Goal: Book appointment/travel/reservation

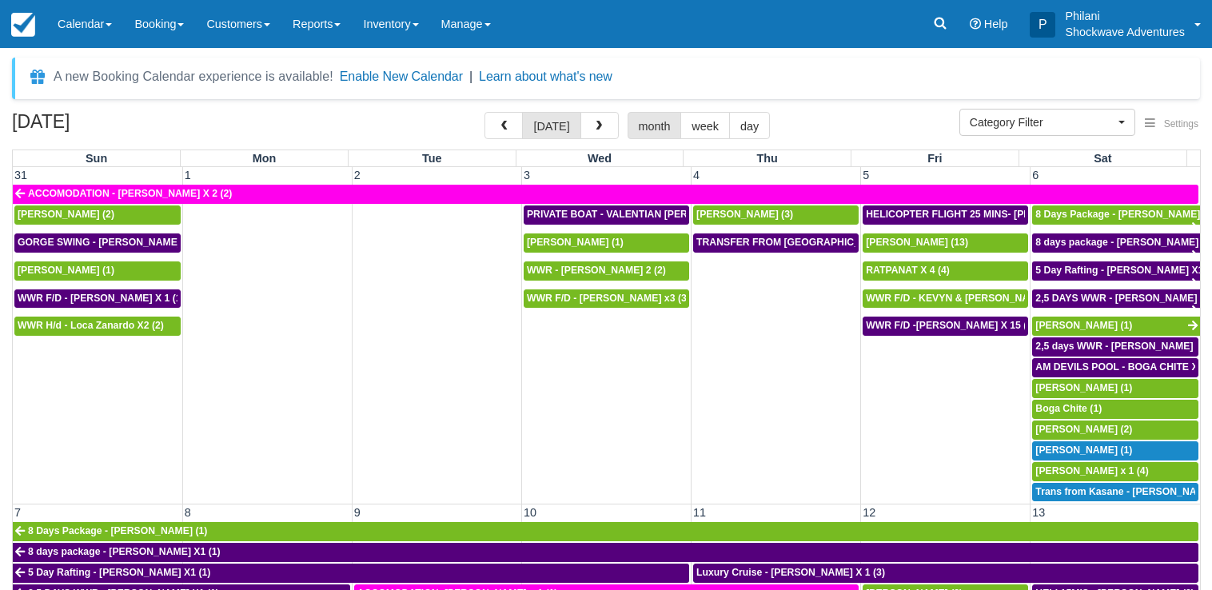
select select
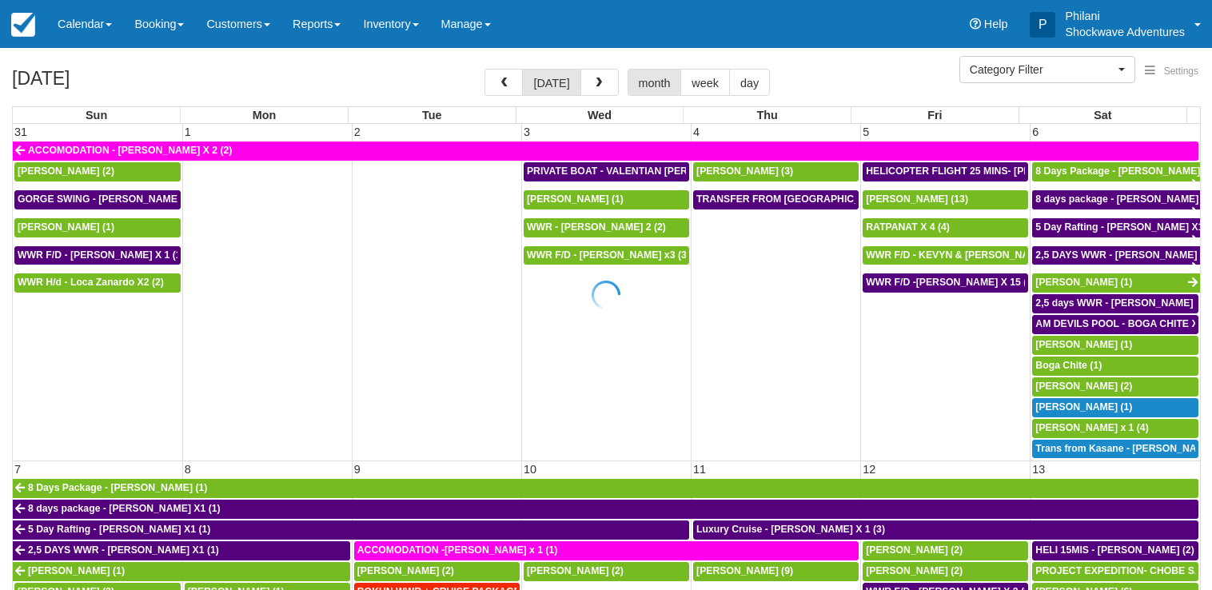
select select
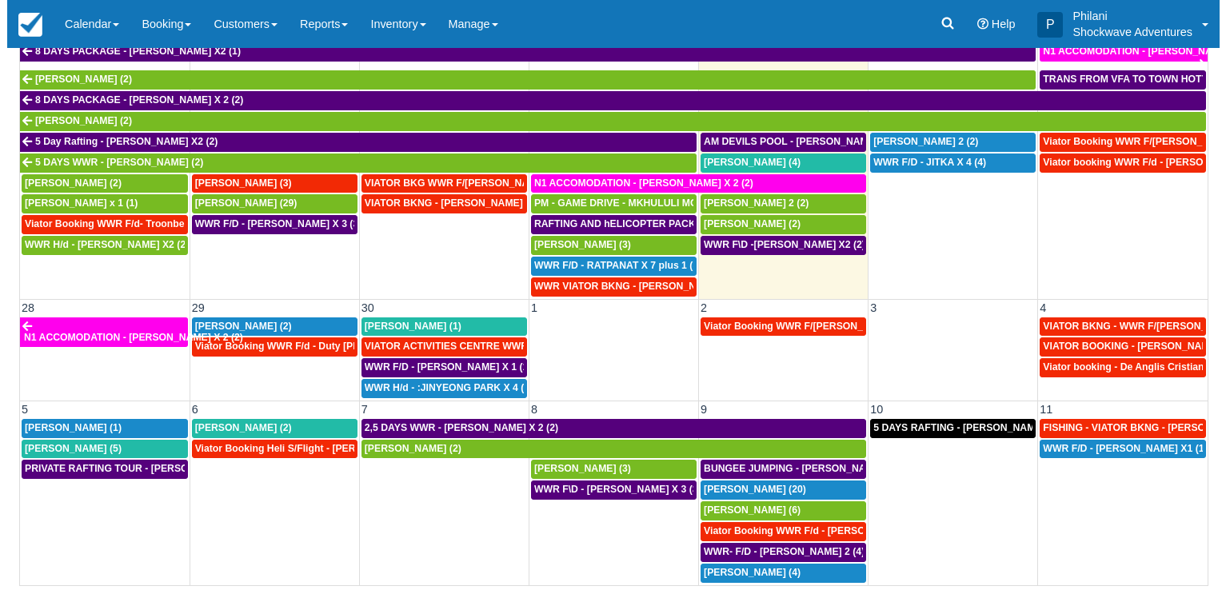
scroll to position [628, 0]
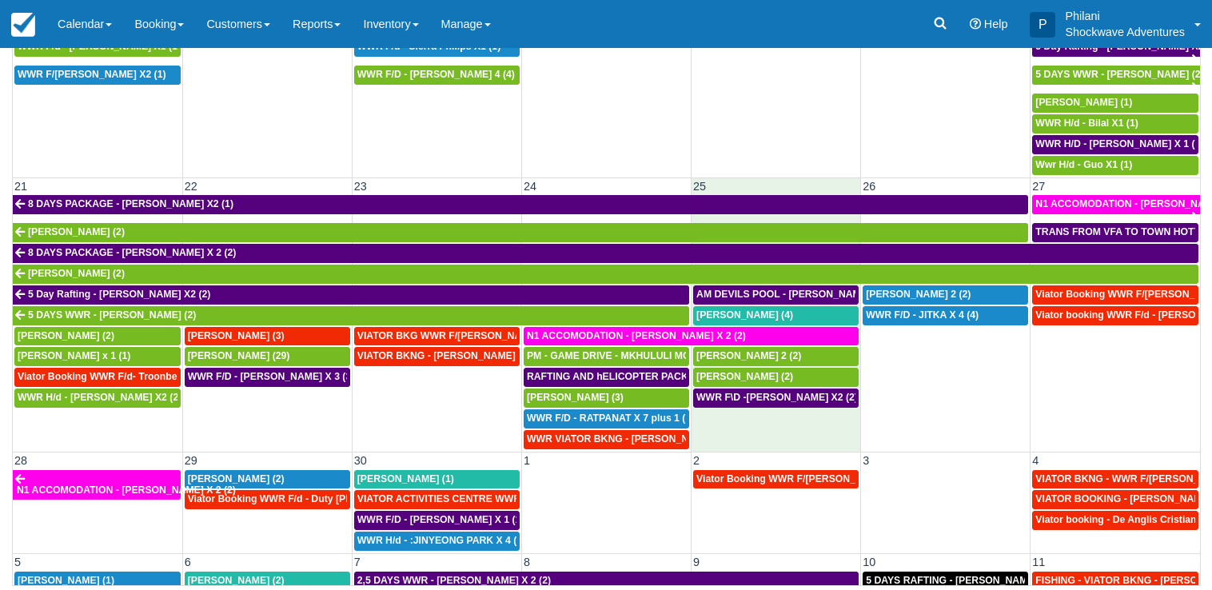
click at [759, 179] on td "25" at bounding box center [777, 186] width 170 height 17
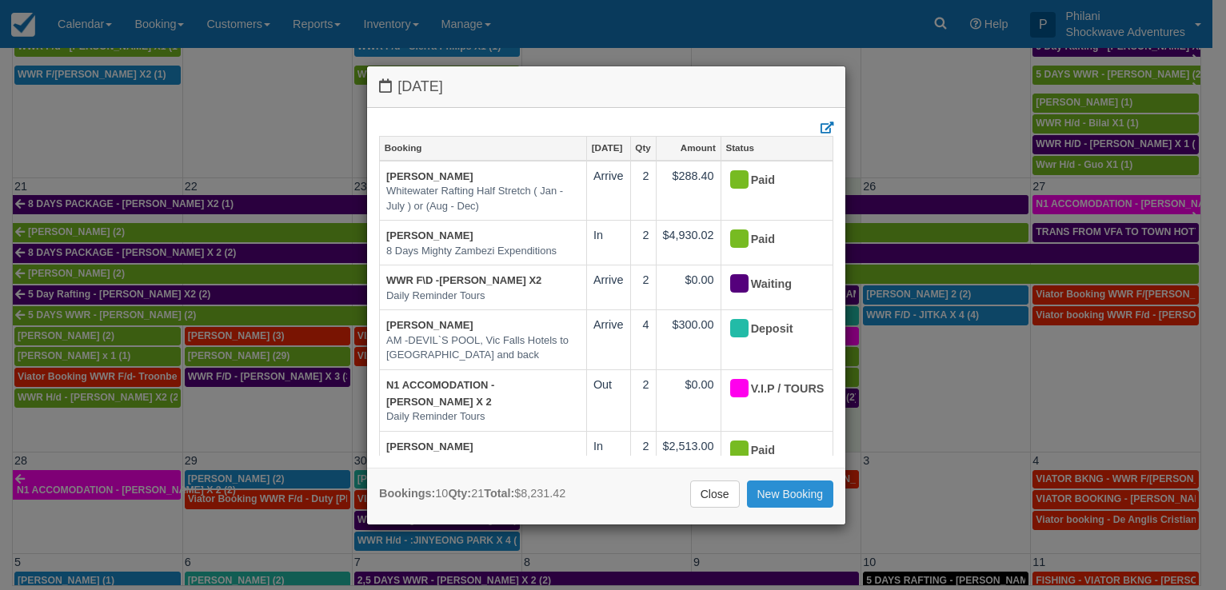
click at [810, 485] on link "New Booking" at bounding box center [790, 494] width 87 height 27
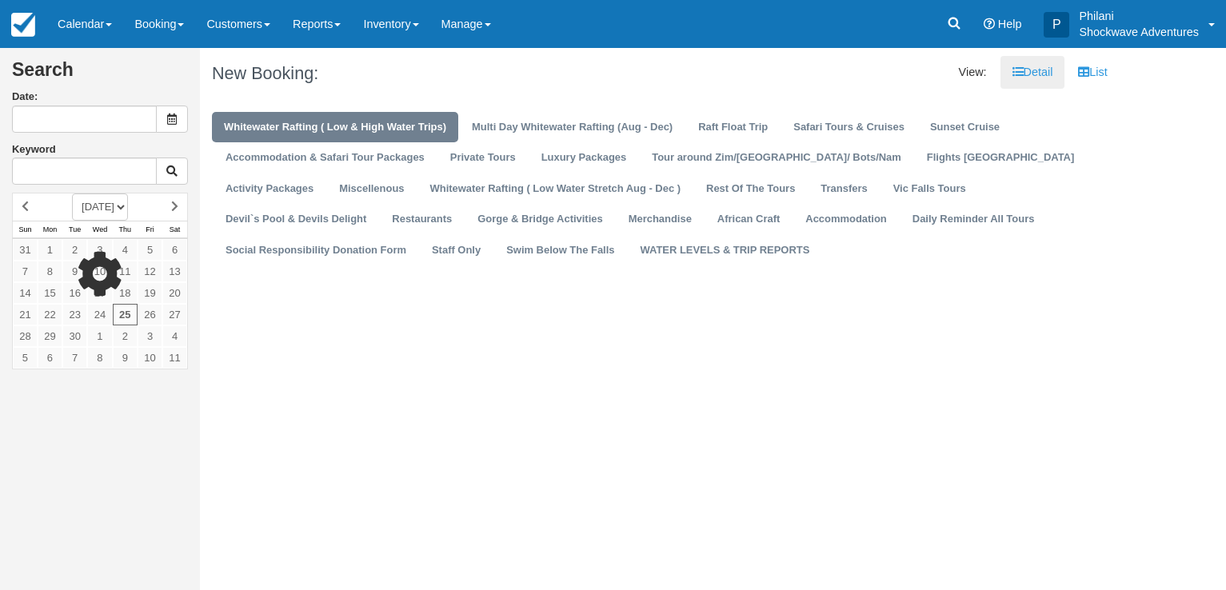
type input "09/25/25"
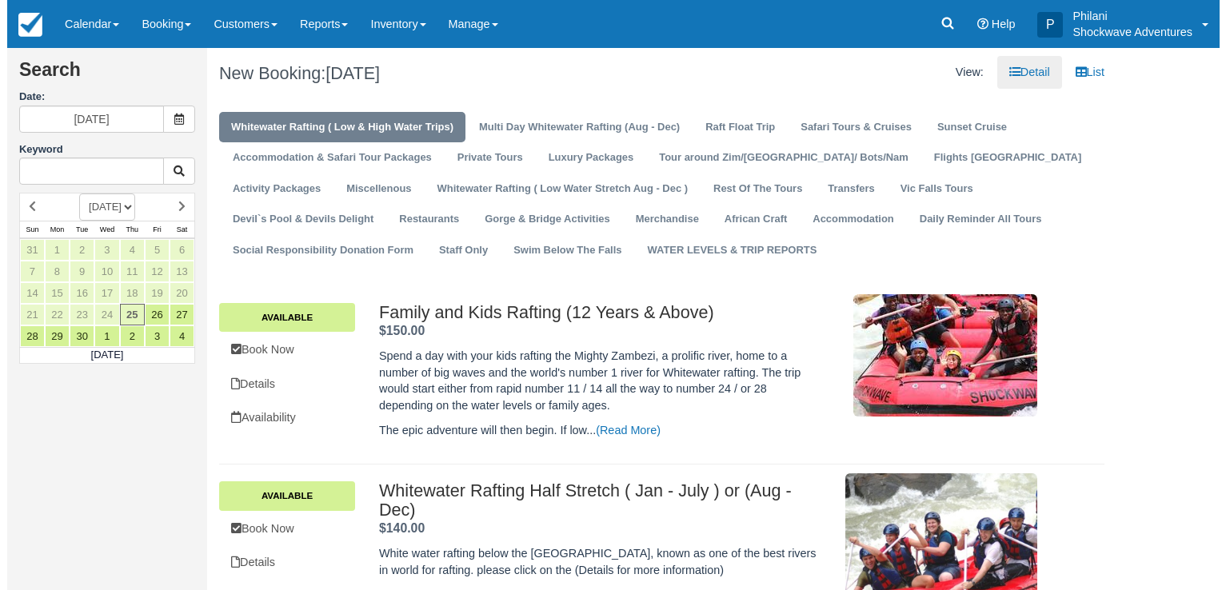
scroll to position [326, 0]
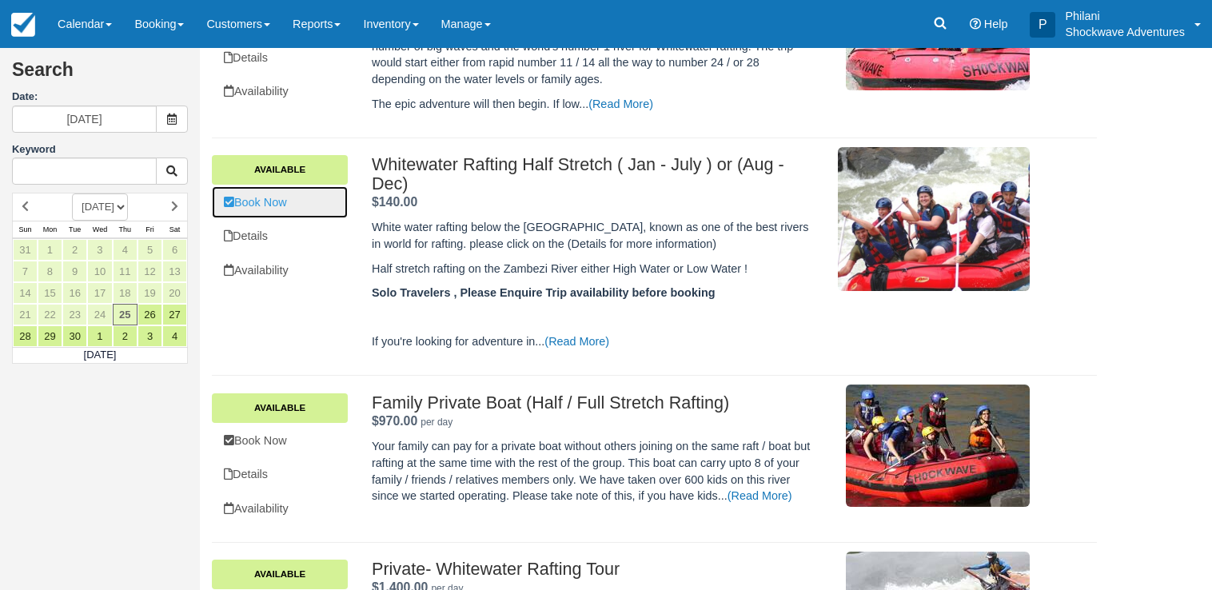
click at [289, 190] on link "Book Now" at bounding box center [280, 202] width 136 height 33
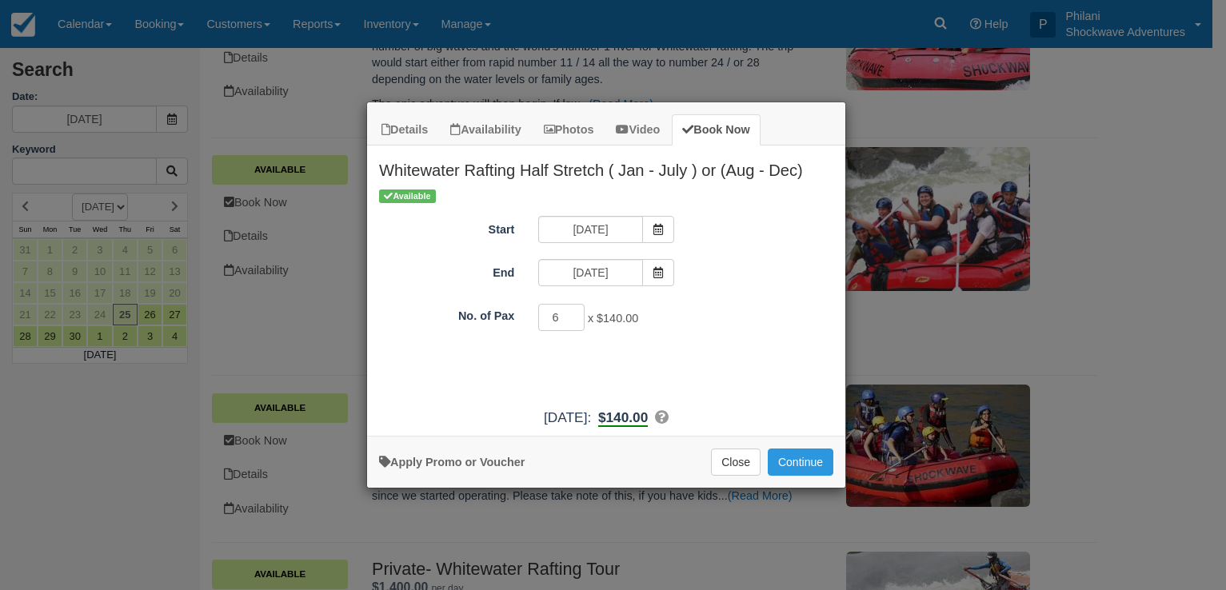
click at [571, 317] on input "6" at bounding box center [561, 317] width 46 height 27
click at [572, 324] on input "5" at bounding box center [561, 317] width 46 height 27
click at [572, 324] on input "4" at bounding box center [561, 317] width 46 height 27
click at [572, 324] on input "3" at bounding box center [561, 317] width 46 height 27
type input "2"
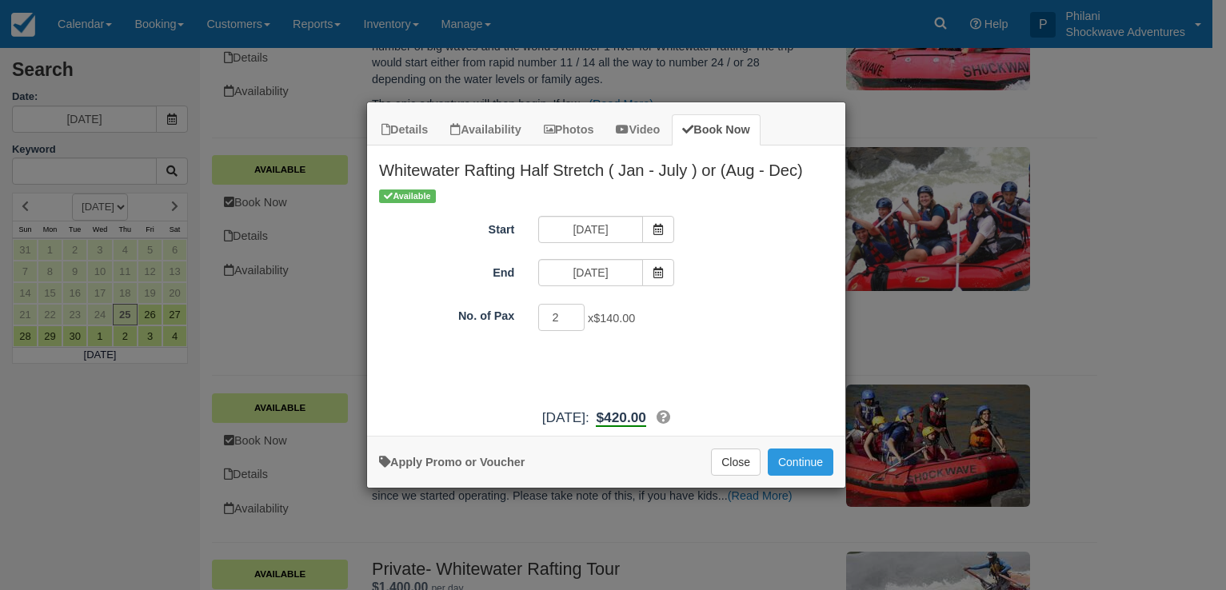
click at [572, 324] on input "2" at bounding box center [561, 317] width 46 height 27
click at [809, 456] on button "Continue" at bounding box center [801, 462] width 66 height 27
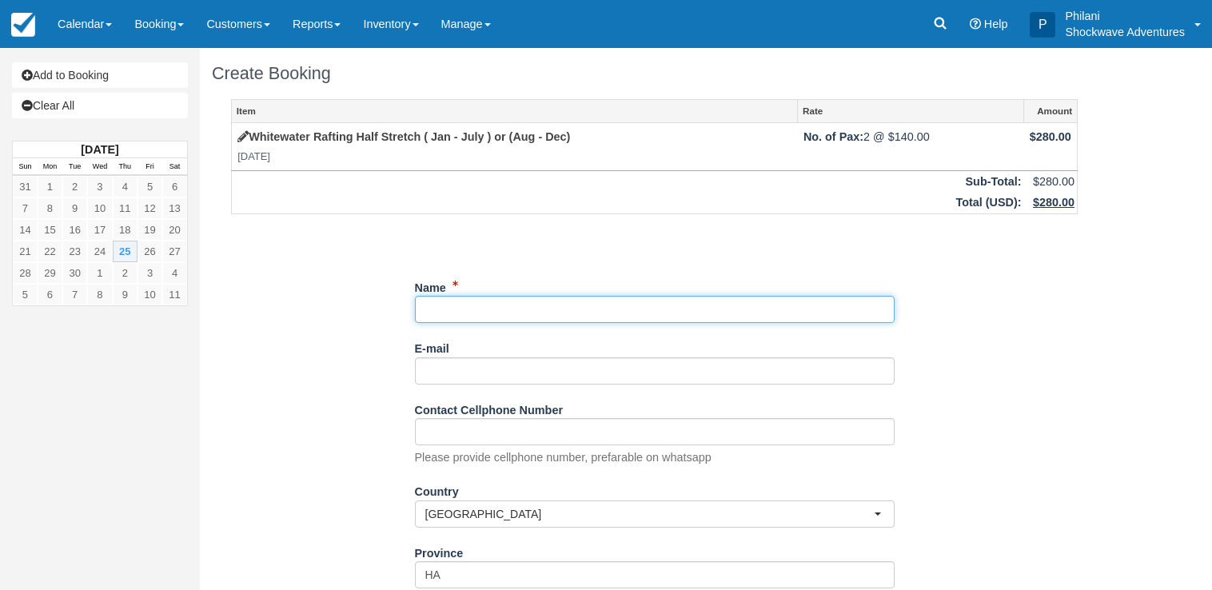
click at [520, 308] on input "Name" at bounding box center [655, 309] width 480 height 27
type input "w"
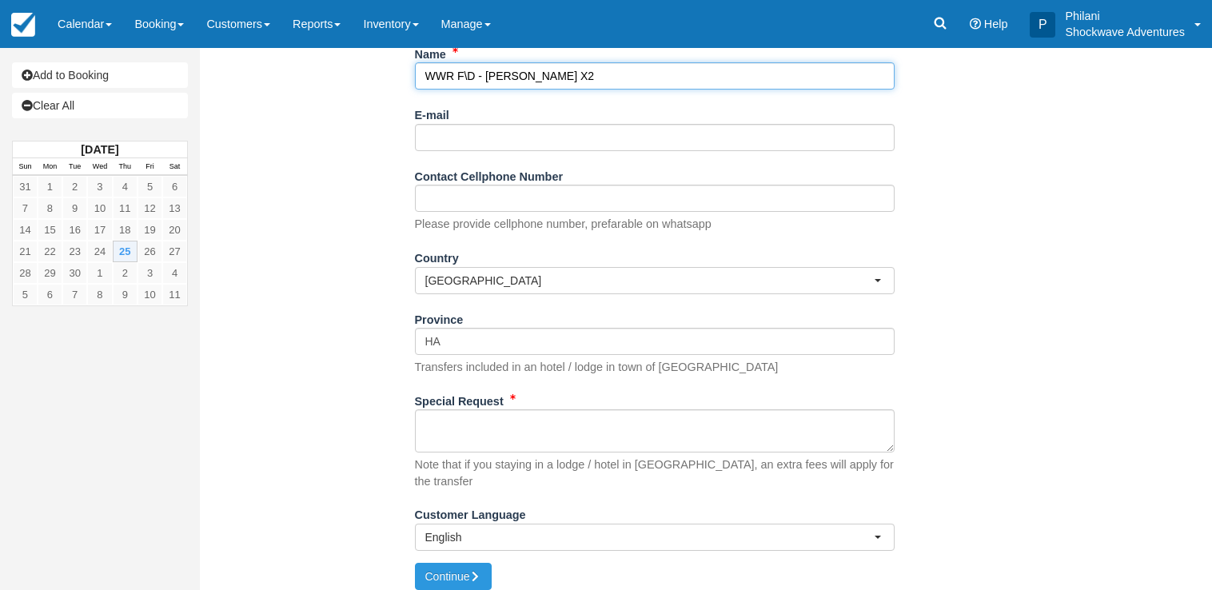
type input "WWR F\D - MARCEL GERSON X2"
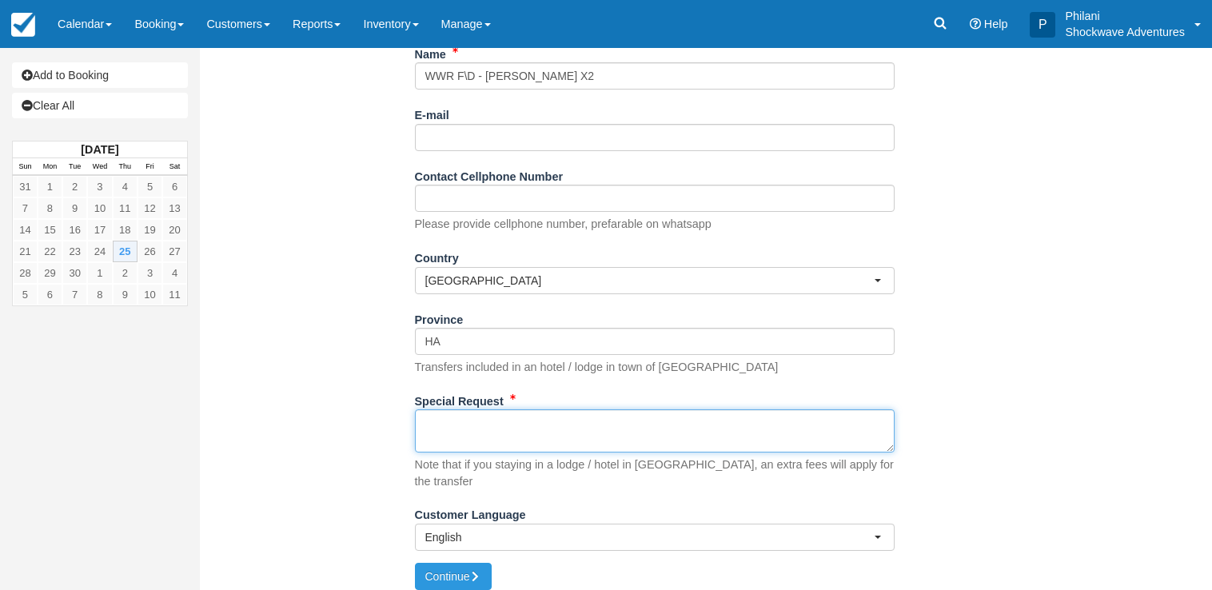
drag, startPoint x: 501, startPoint y: 440, endPoint x: 505, endPoint y: 419, distance: 21.0
click at [505, 437] on textarea "Special Request" at bounding box center [655, 430] width 480 height 43
type textarea "PICK UP 0800 HOURS FROM SHOESTRING"
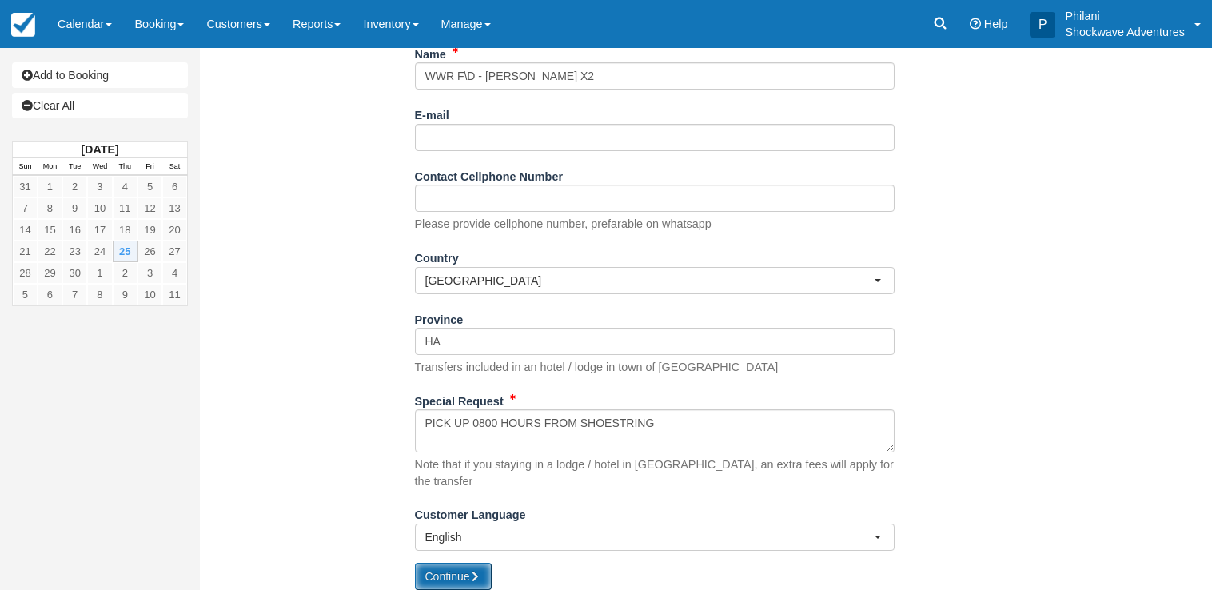
click at [438, 572] on button "Continue" at bounding box center [453, 576] width 77 height 27
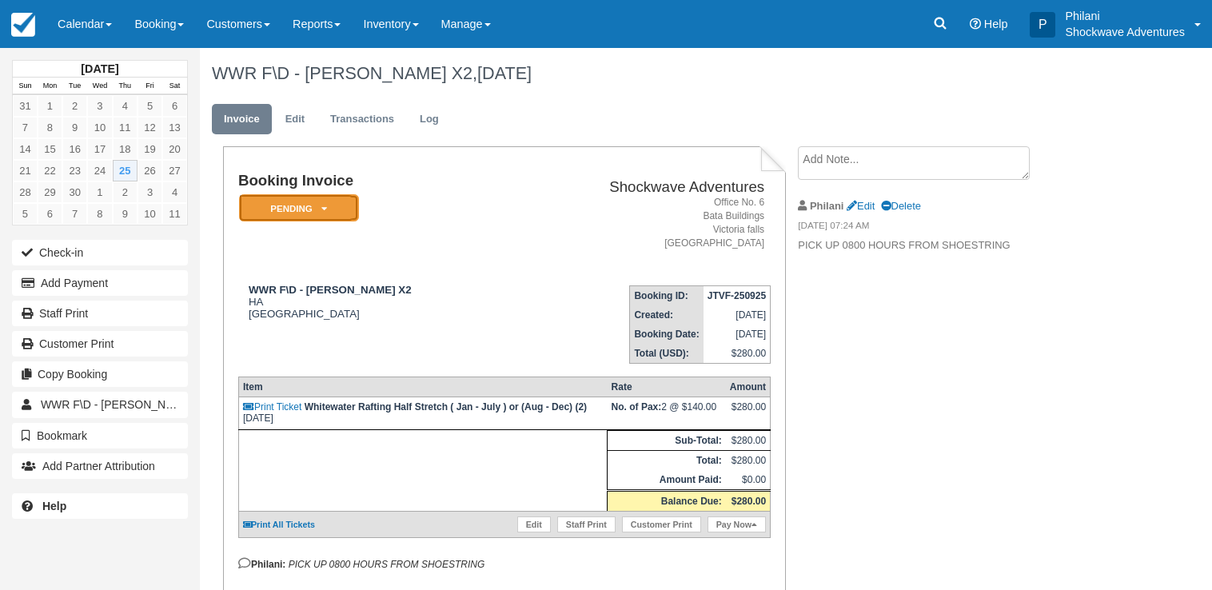
click at [325, 206] on icon at bounding box center [324, 209] width 6 height 10
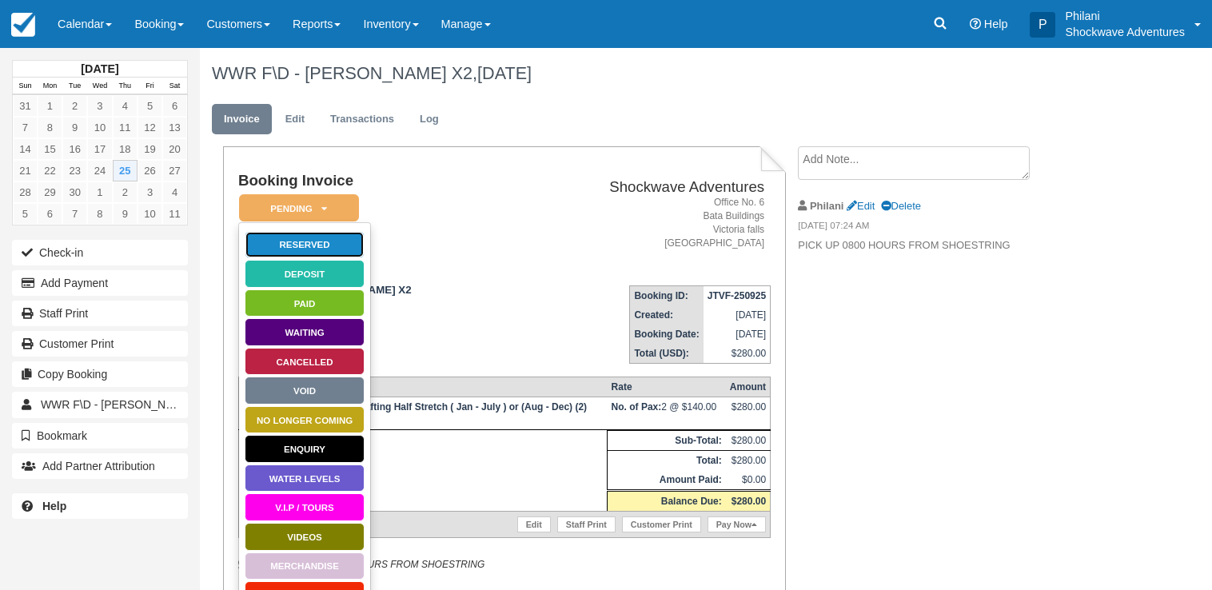
click at [330, 249] on link "Reserved" at bounding box center [305, 245] width 120 height 28
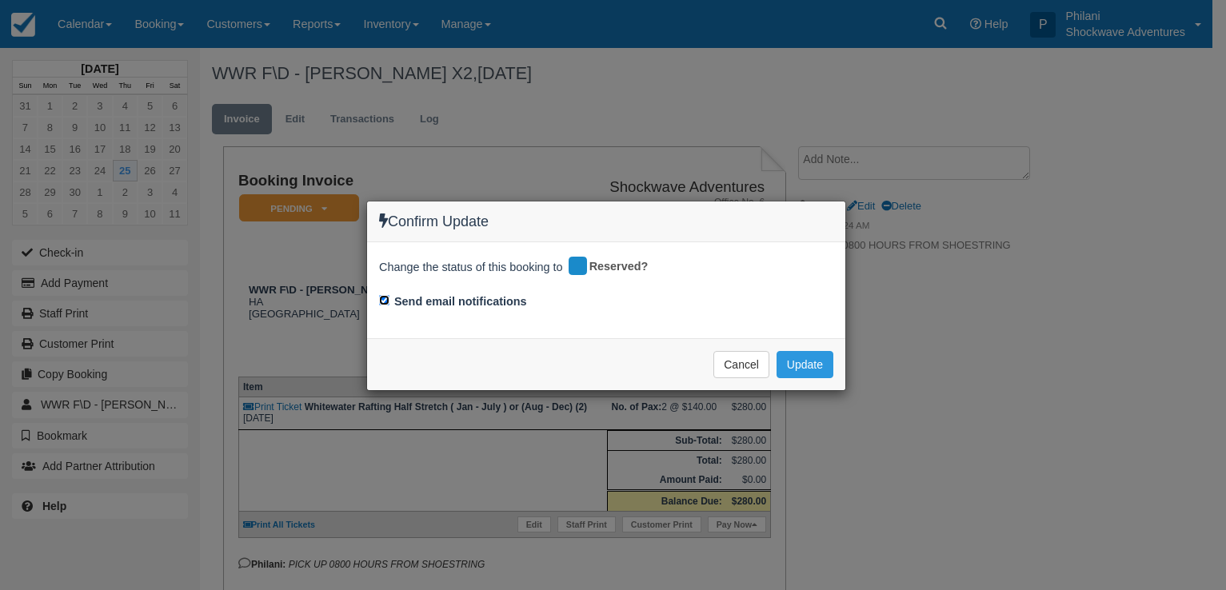
click at [379, 302] on input "Send email notifications" at bounding box center [384, 300] width 10 height 10
checkbox input "false"
click at [793, 362] on button "Update" at bounding box center [805, 364] width 57 height 27
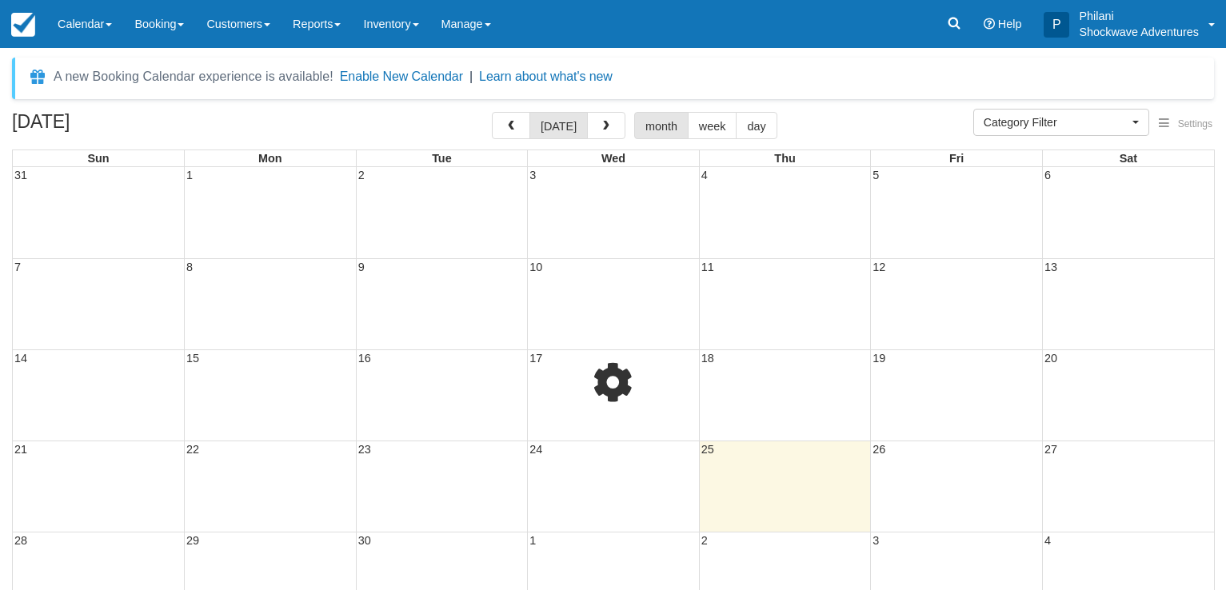
select select
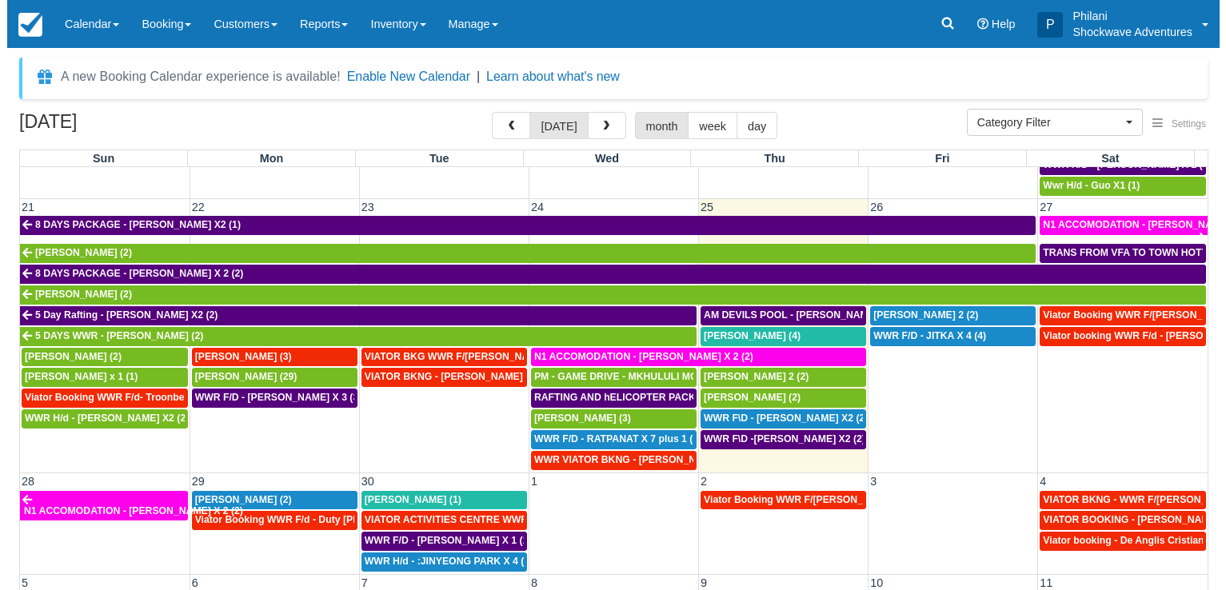
scroll to position [705, 0]
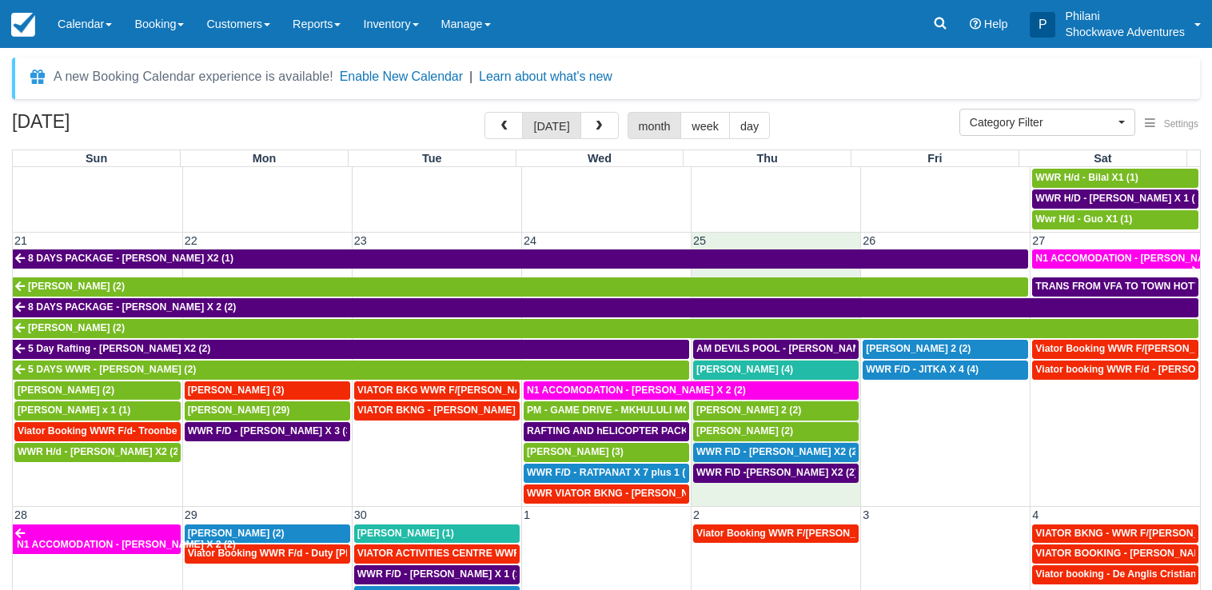
click at [720, 239] on td "25" at bounding box center [777, 240] width 170 height 17
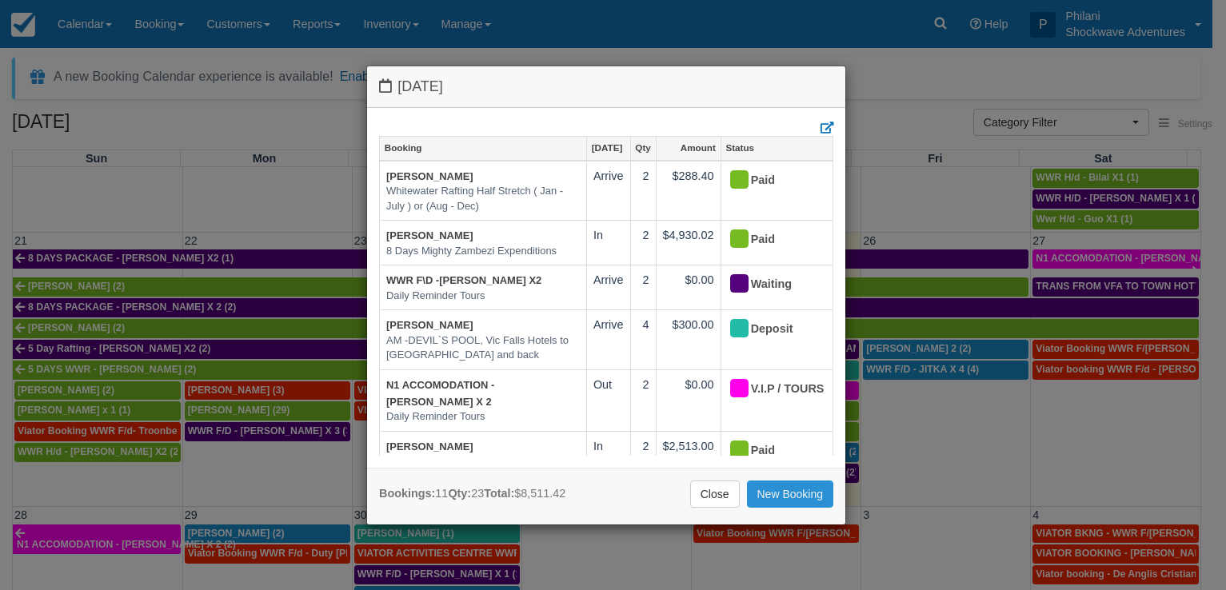
click at [789, 491] on link "New Booking" at bounding box center [790, 494] width 87 height 27
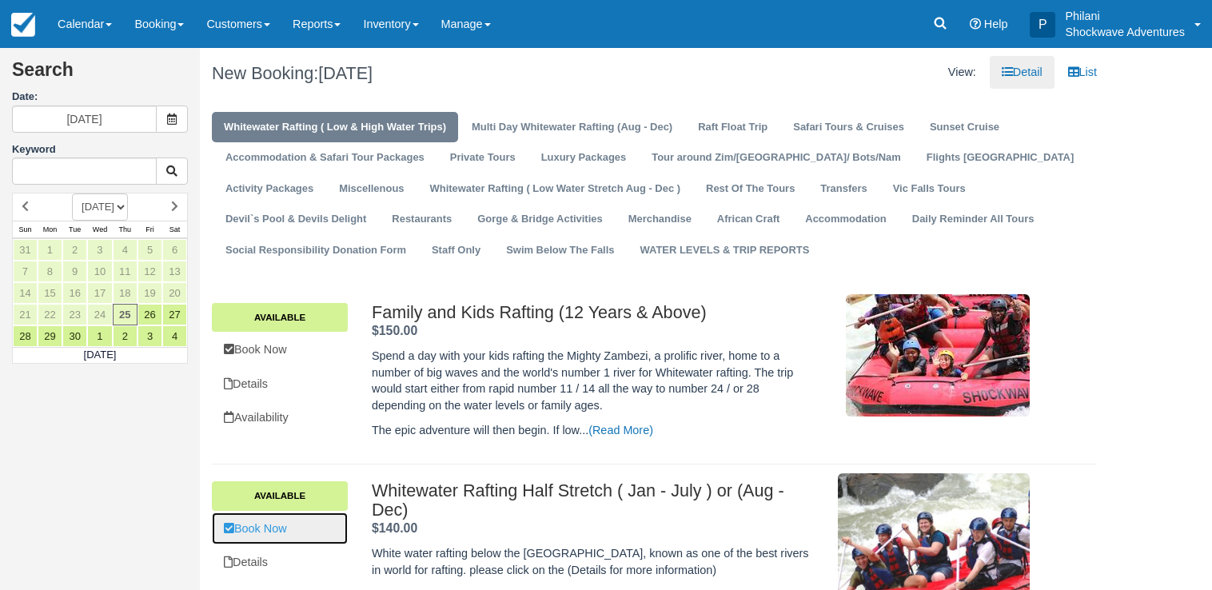
click at [327, 538] on link "Book Now" at bounding box center [280, 529] width 136 height 33
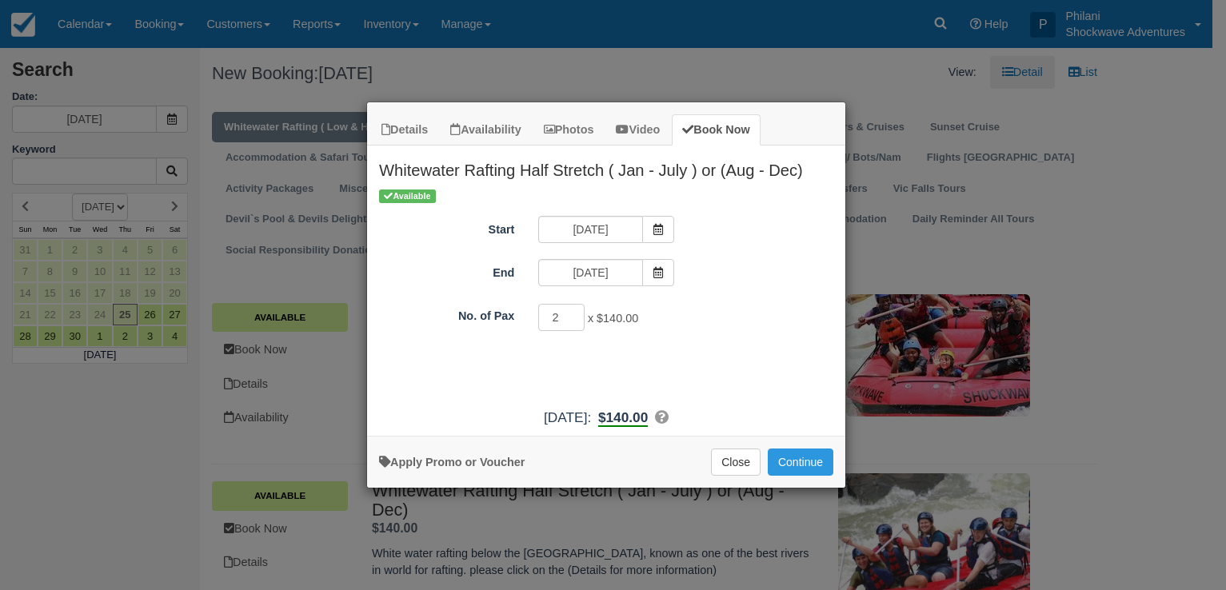
click at [569, 315] on input "2" at bounding box center [561, 317] width 46 height 27
click at [569, 315] on input "3" at bounding box center [561, 317] width 46 height 27
type input "4"
click at [569, 315] on input "4" at bounding box center [561, 317] width 46 height 27
click at [799, 452] on button "Continue" at bounding box center [801, 462] width 66 height 27
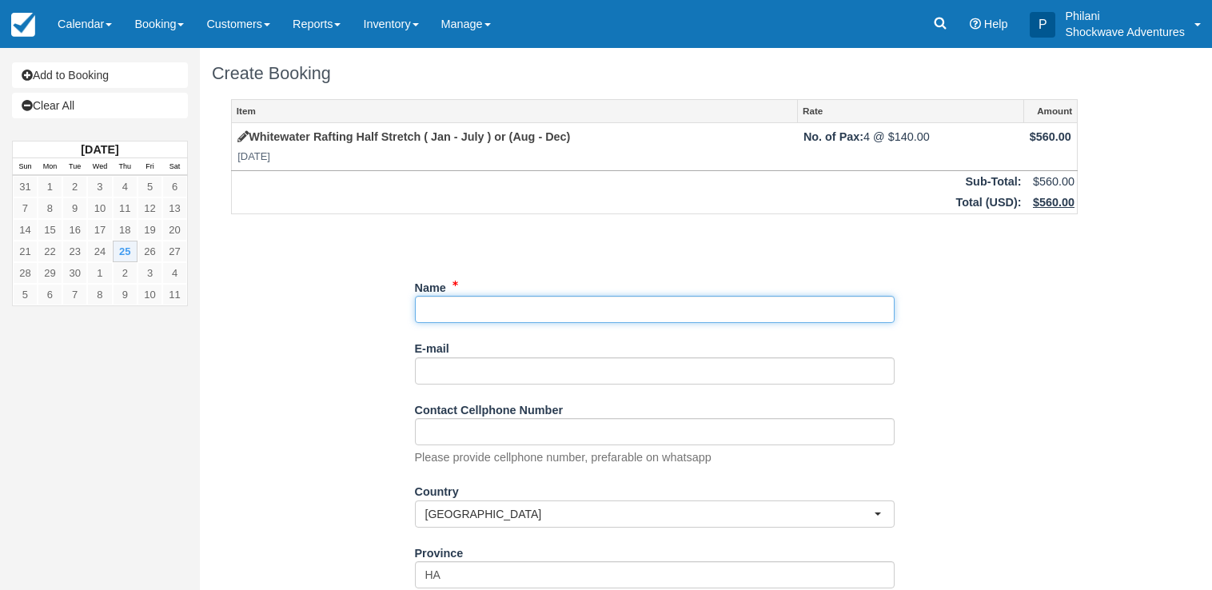
click at [501, 312] on input "Name" at bounding box center [655, 309] width 480 height 27
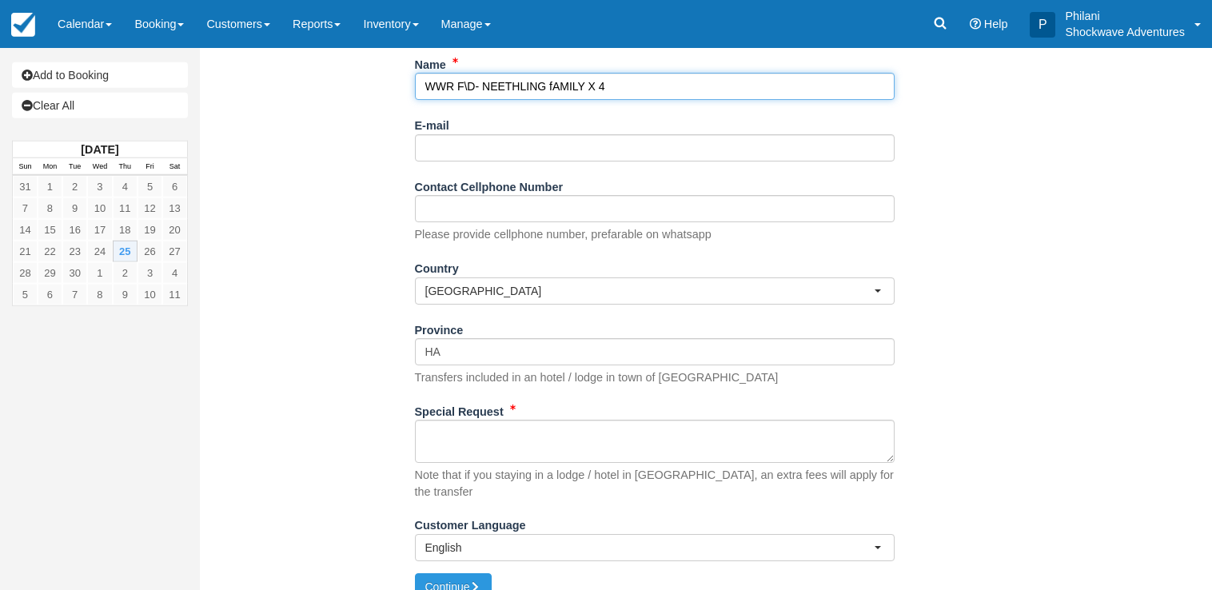
scroll to position [234, 0]
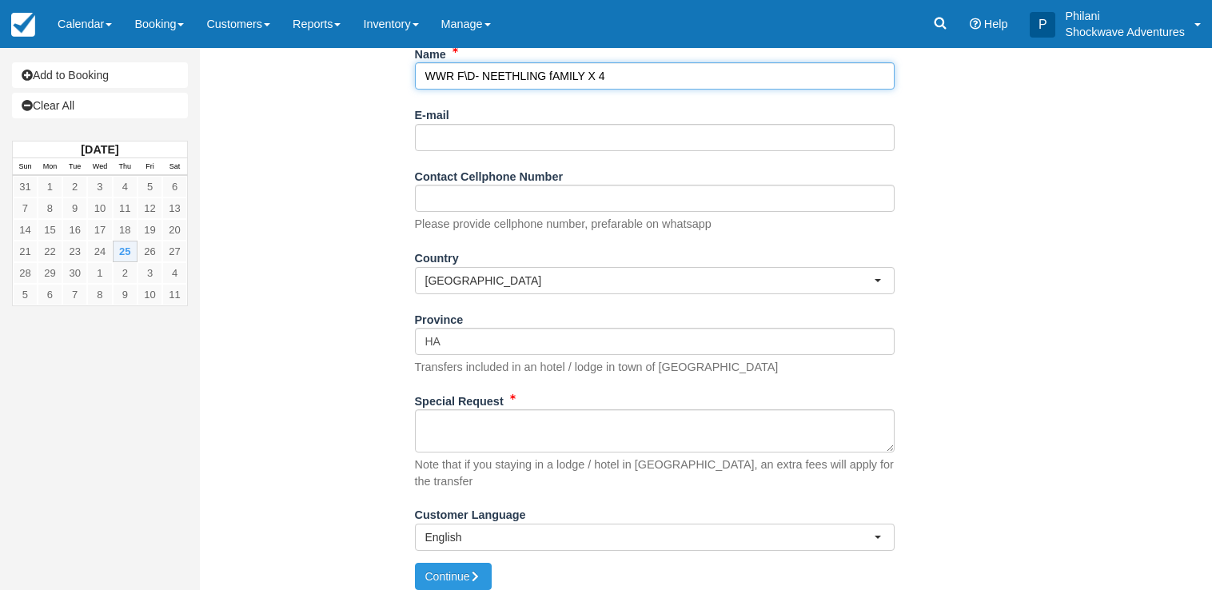
type input "WWR F\D- NEETHLING fAMILY X 4"
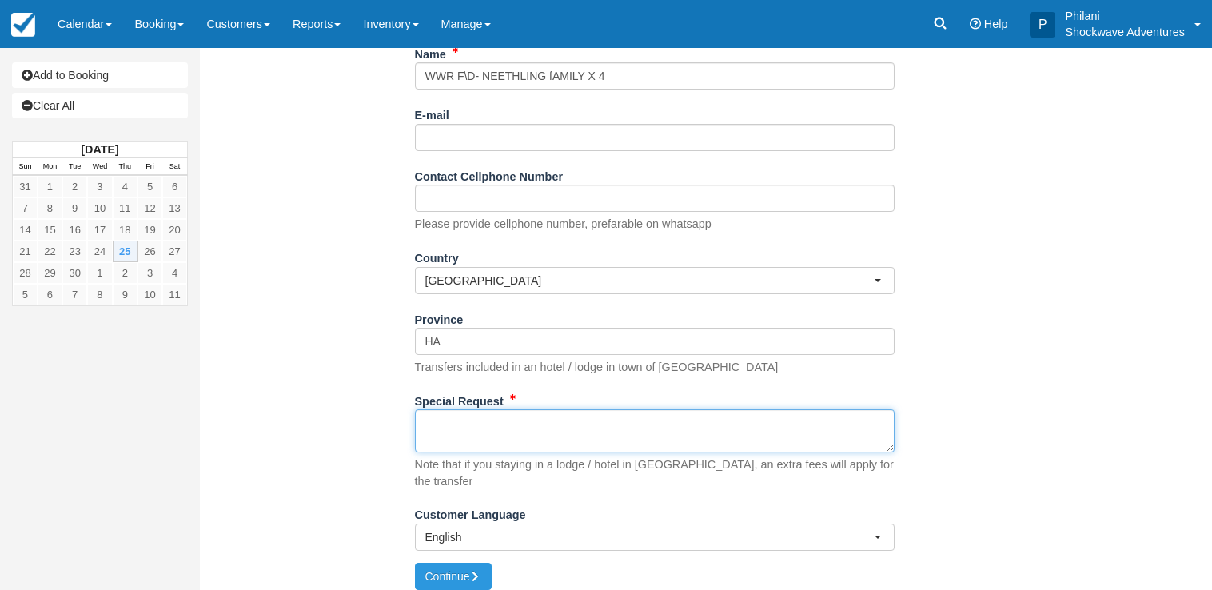
click at [471, 429] on textarea "Special Request" at bounding box center [655, 430] width 480 height 43
type textarea "PICK UP 07:20 HOURS FROM SAFARI LODGE"
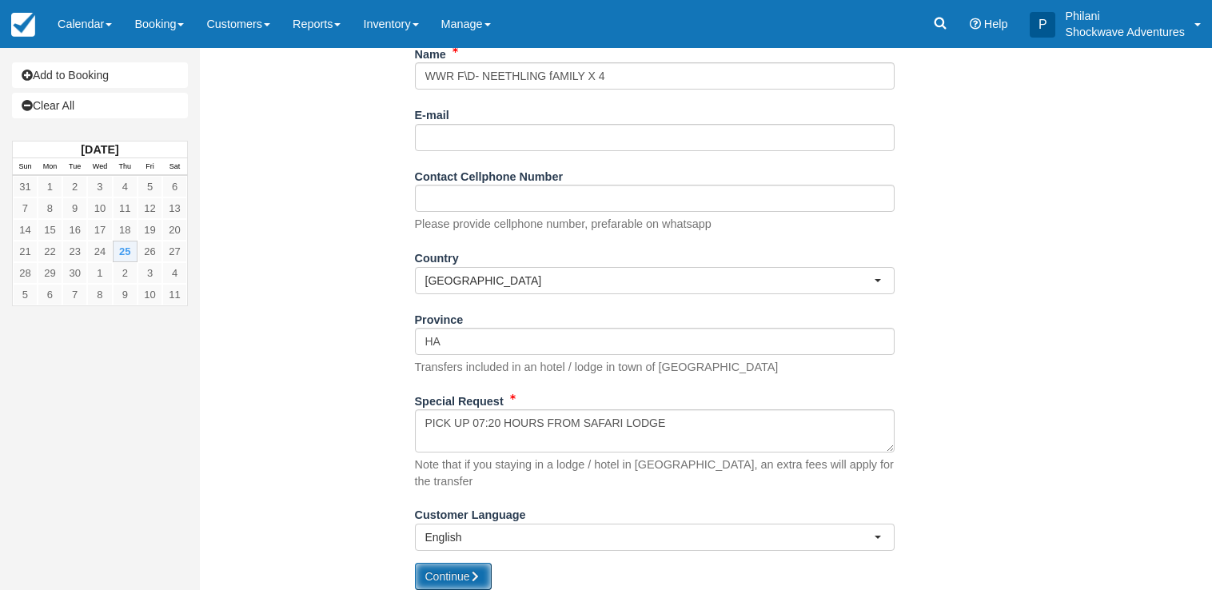
click at [453, 563] on button "Continue" at bounding box center [453, 576] width 77 height 27
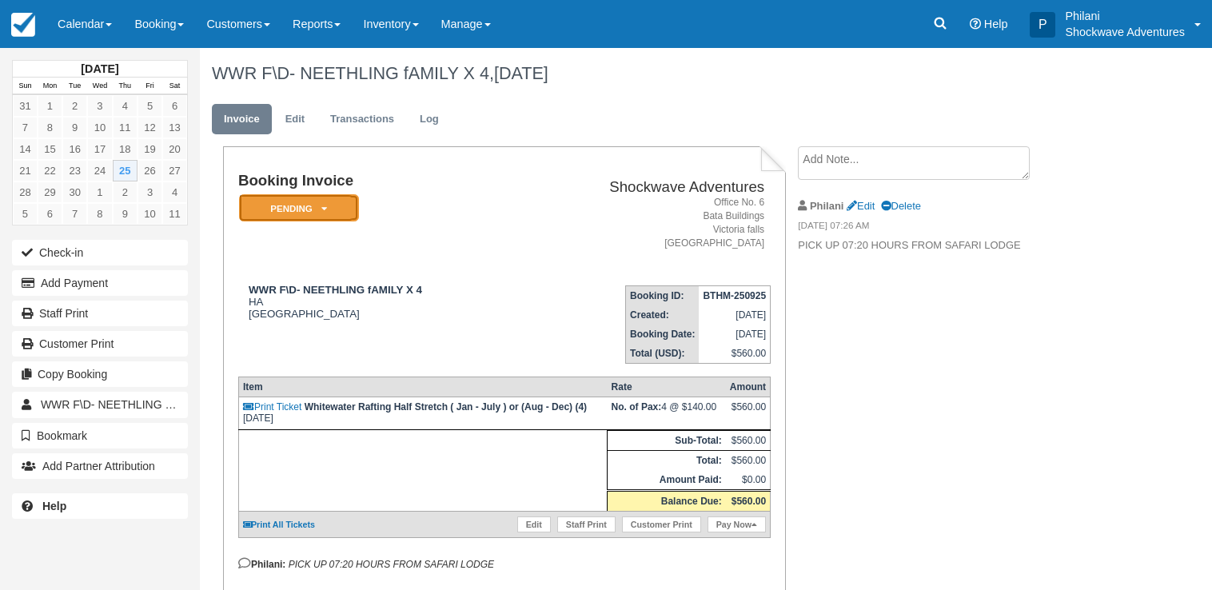
click at [317, 214] on em "Pending" at bounding box center [299, 208] width 120 height 28
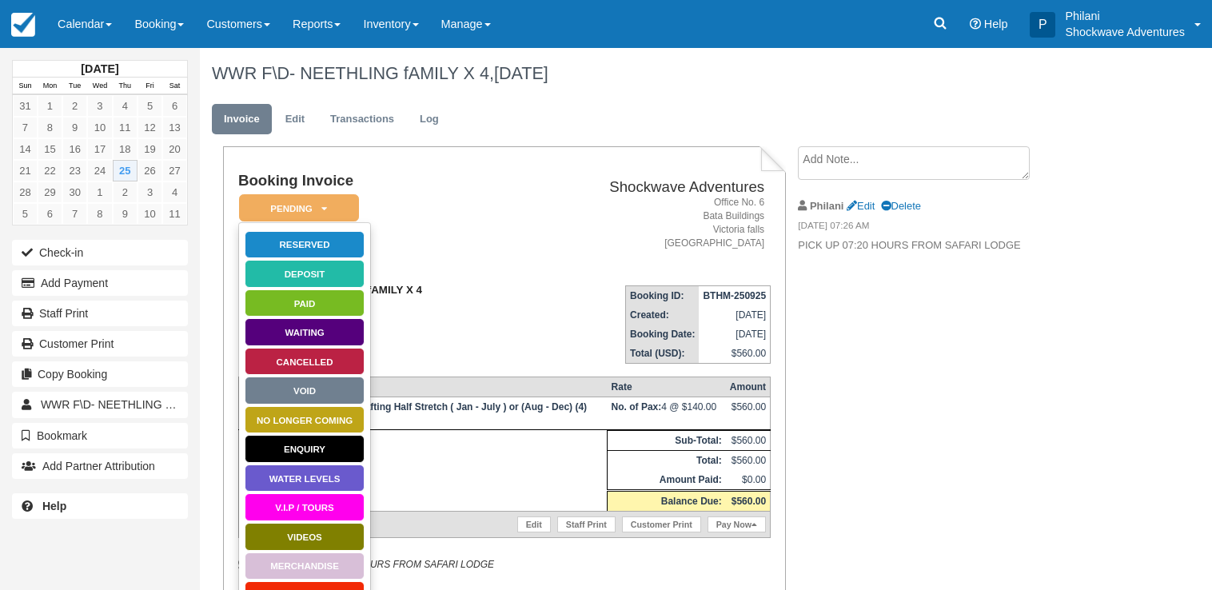
click at [484, 317] on div "WWR F\D- NEETHLING fAMILY X 4 HA [GEOGRAPHIC_DATA]" at bounding box center [377, 302] width 278 height 36
click at [444, 218] on td "Booking Invoice Pending   Reserved Deposit Paid Waiting Cancelled Void NO LONGE…" at bounding box center [377, 223] width 278 height 100
click at [341, 210] on em "Pending" at bounding box center [299, 208] width 120 height 28
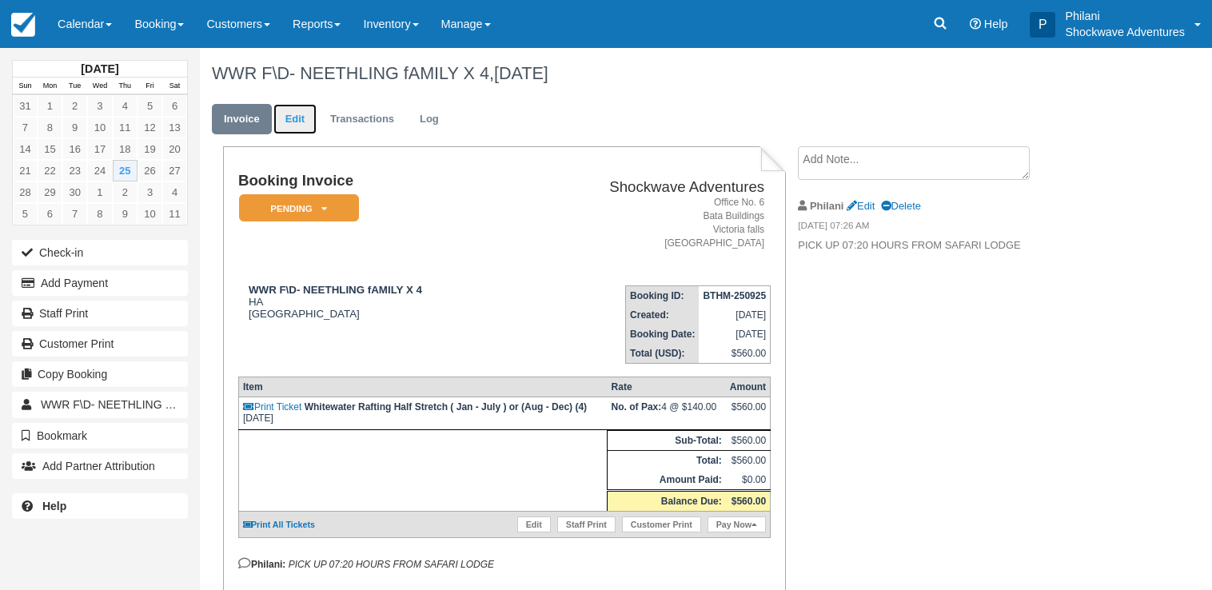
click at [298, 122] on link "Edit" at bounding box center [295, 119] width 43 height 31
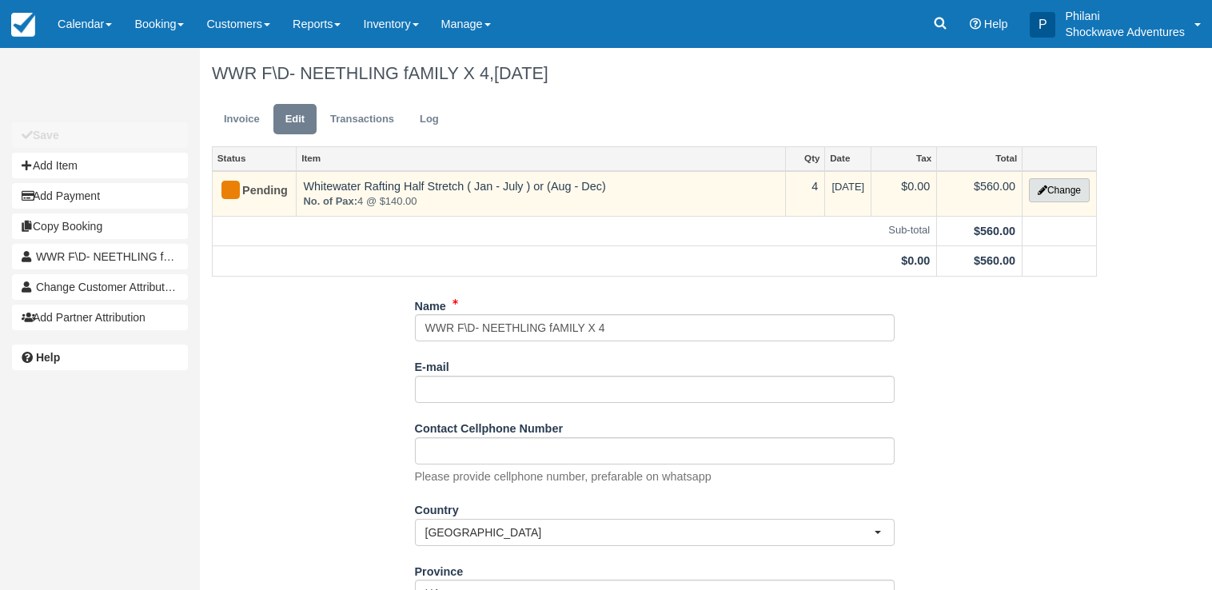
click at [1045, 182] on button "Change" at bounding box center [1059, 190] width 61 height 24
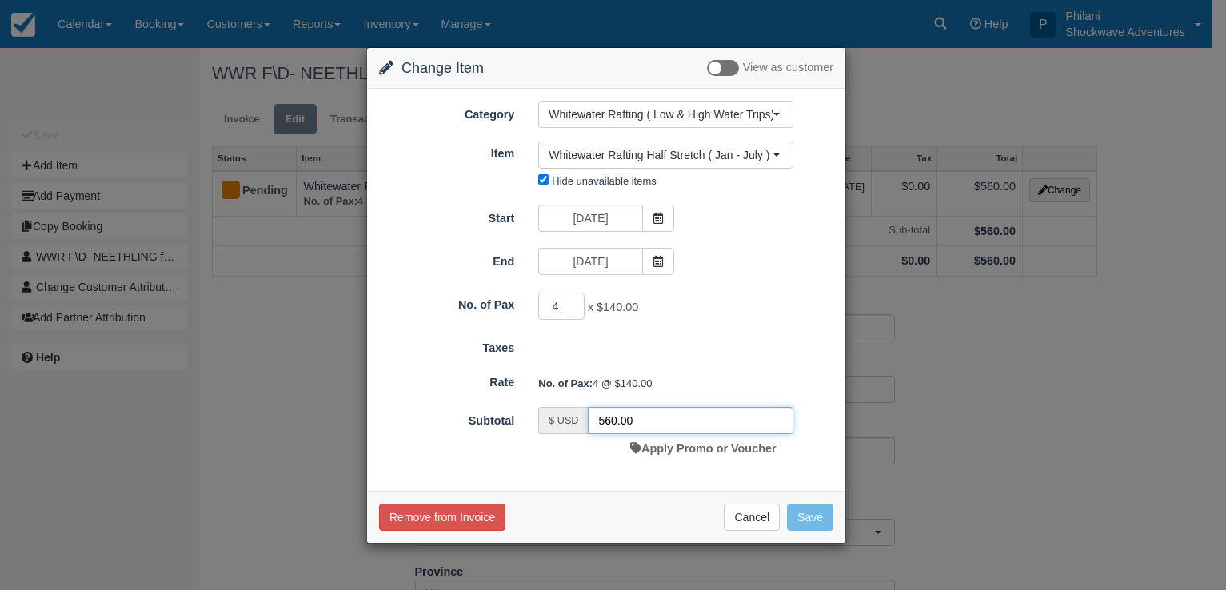
click at [617, 422] on input "560.00" at bounding box center [691, 420] width 206 height 27
type input "400.00"
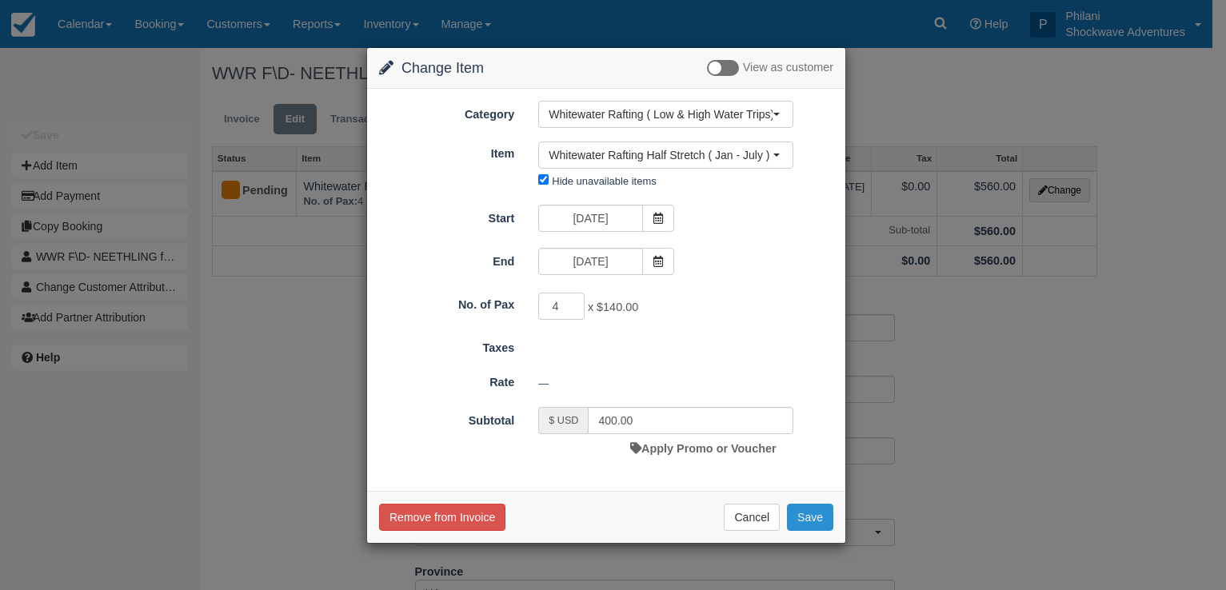
click at [813, 512] on button "Save" at bounding box center [810, 517] width 46 height 27
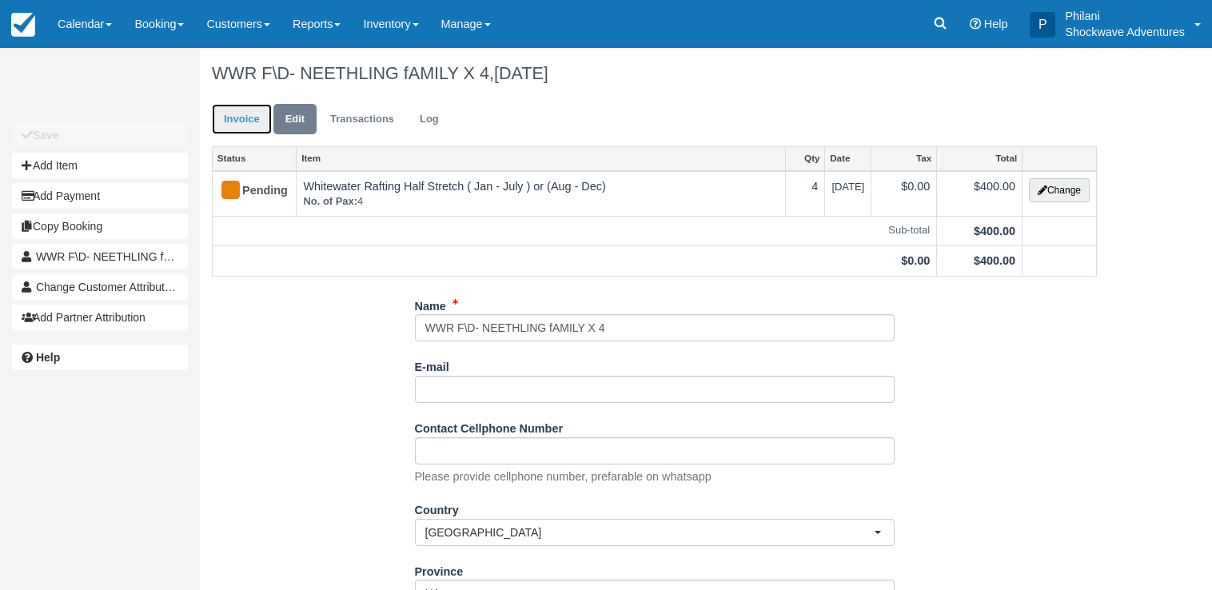
click at [230, 114] on link "Invoice" at bounding box center [242, 119] width 60 height 31
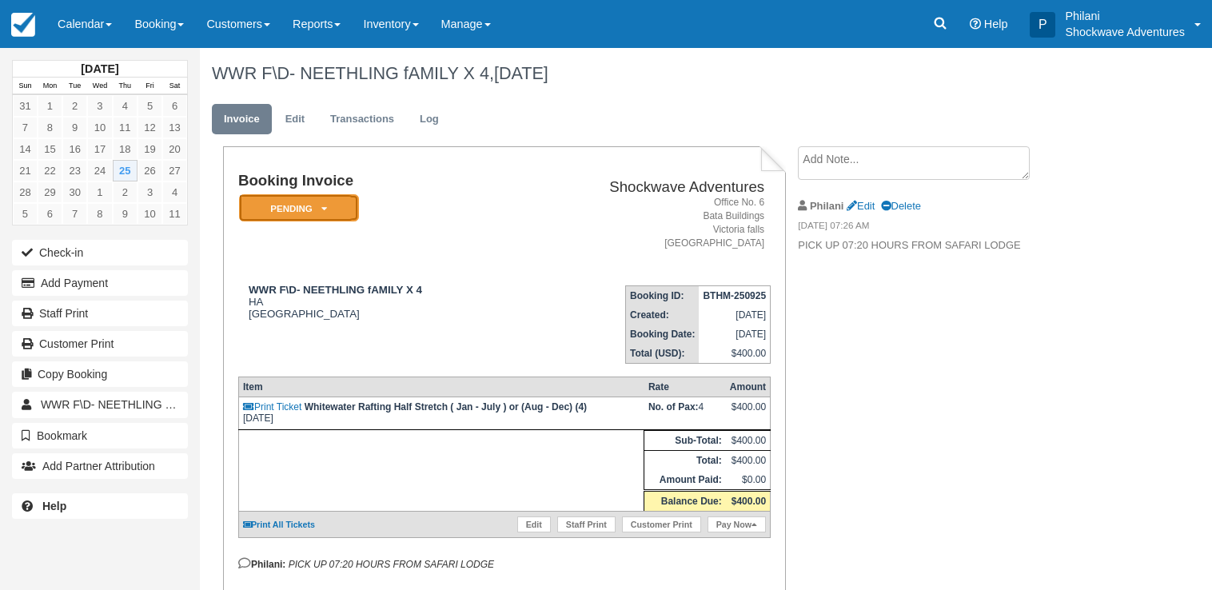
click at [284, 213] on em "Pending" at bounding box center [299, 208] width 120 height 28
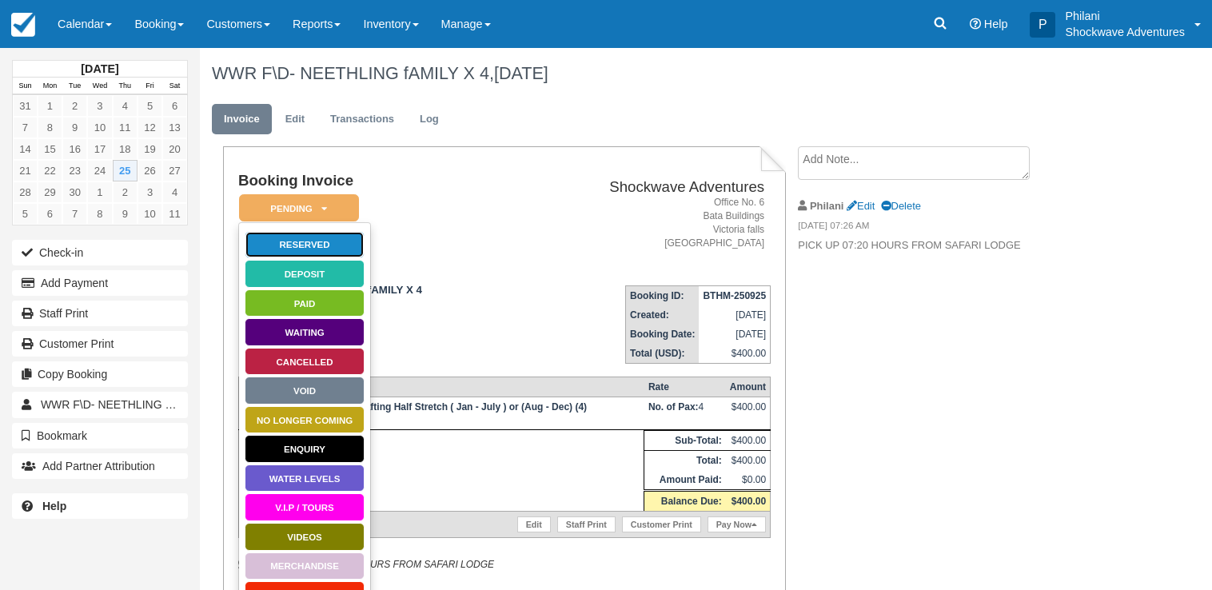
click at [299, 240] on link "Reserved" at bounding box center [305, 245] width 120 height 28
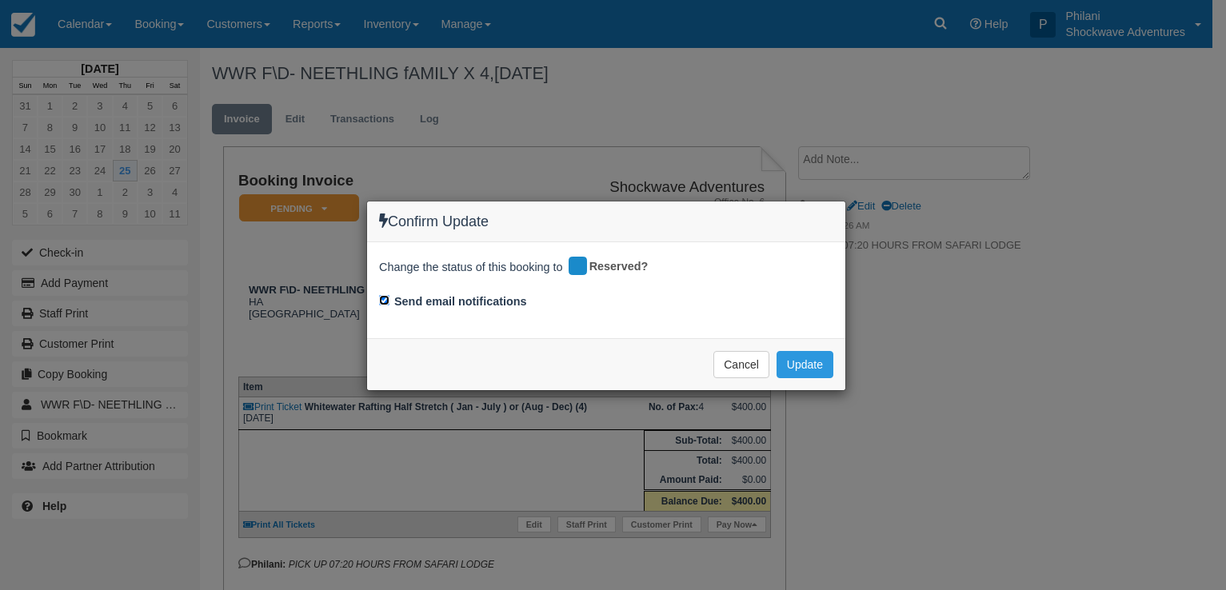
click at [384, 302] on input "Send email notifications" at bounding box center [384, 300] width 10 height 10
checkbox input "false"
click at [805, 362] on button "Update" at bounding box center [805, 364] width 57 height 27
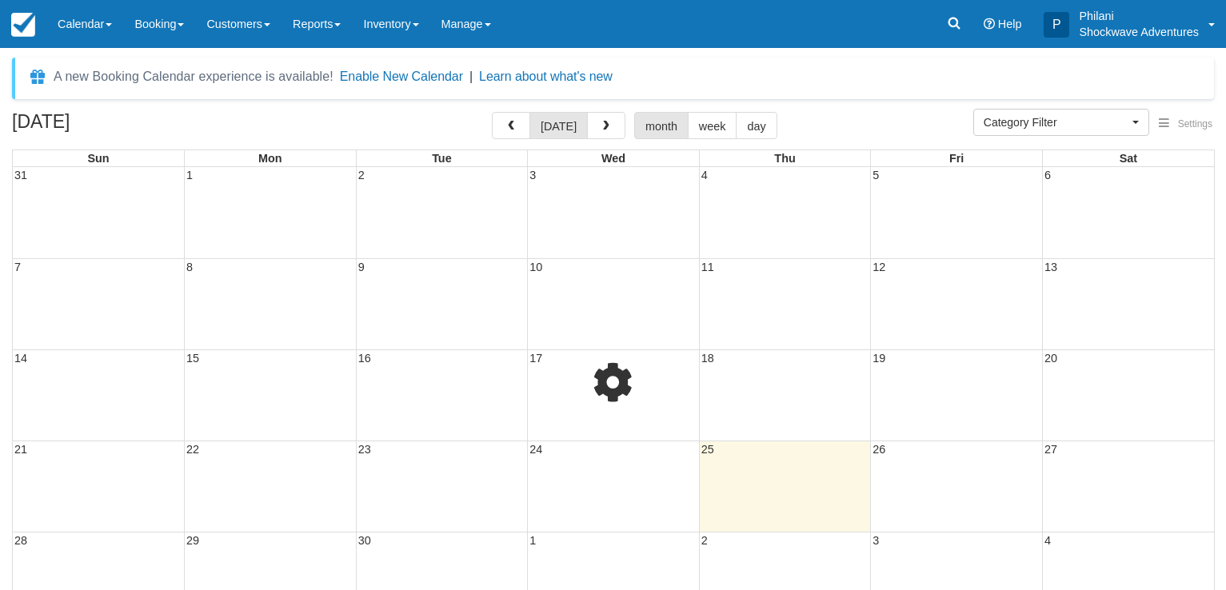
select select
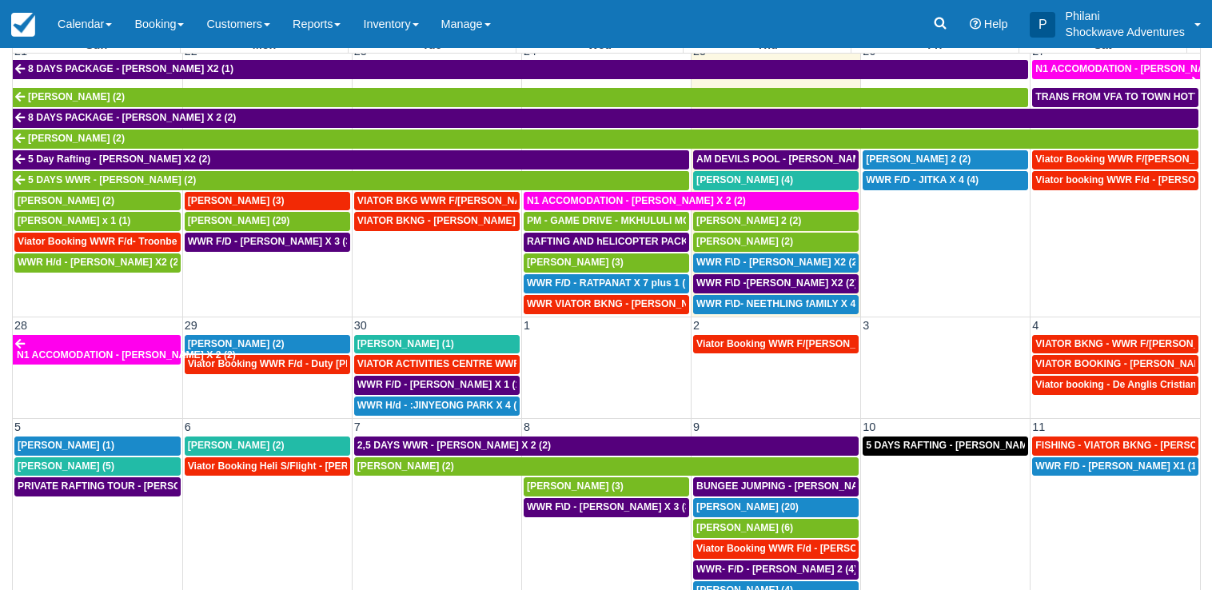
scroll to position [131, 0]
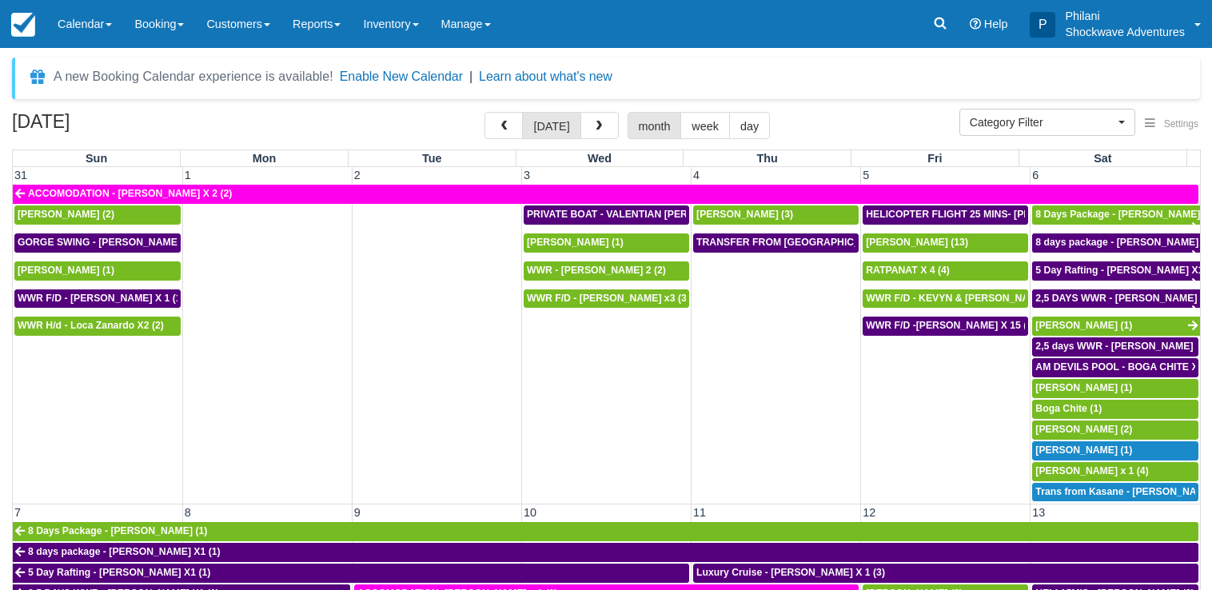
select select
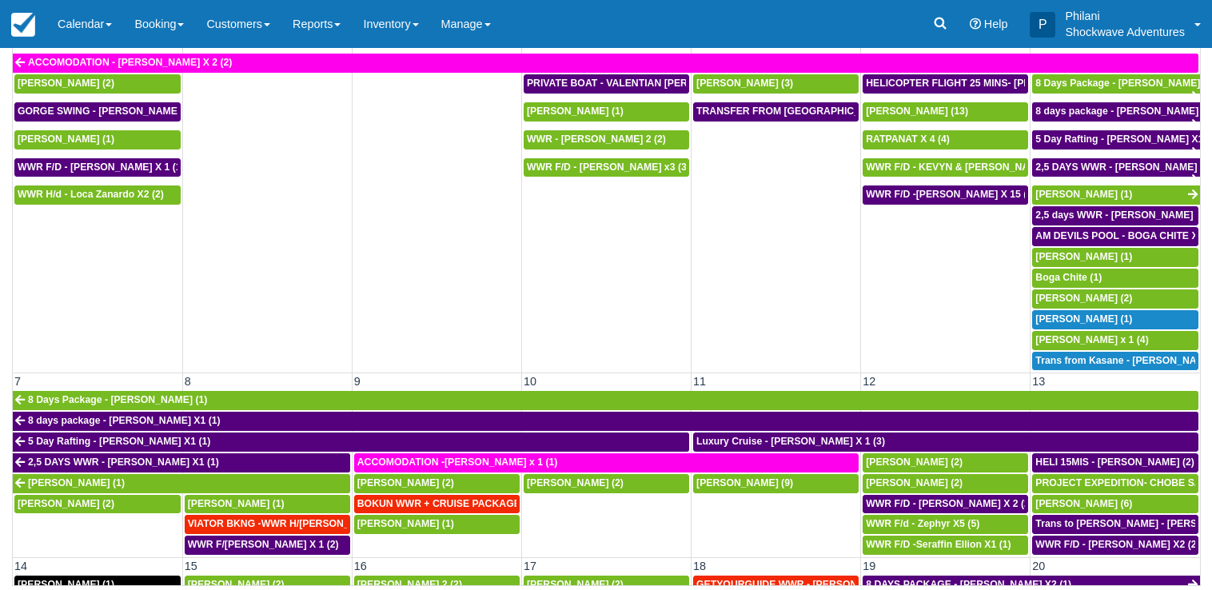
scroll to position [781, 0]
